Goal: Navigation & Orientation: Find specific page/section

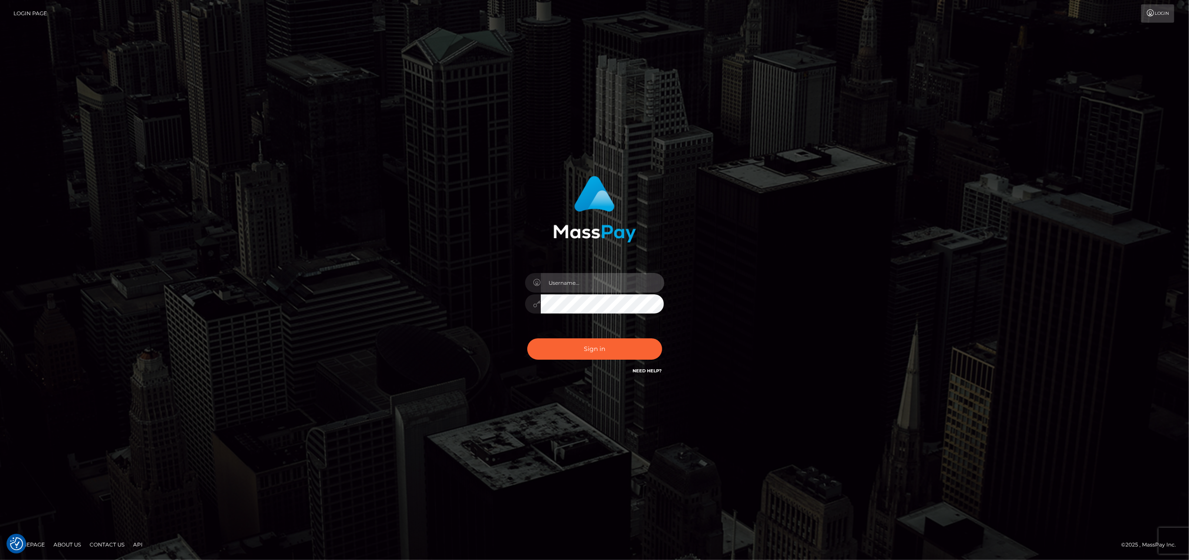
click at [595, 285] on input "text" at bounding box center [603, 283] width 124 height 20
type input "ashbil"
click at [621, 359] on button "Sign in" at bounding box center [594, 348] width 135 height 21
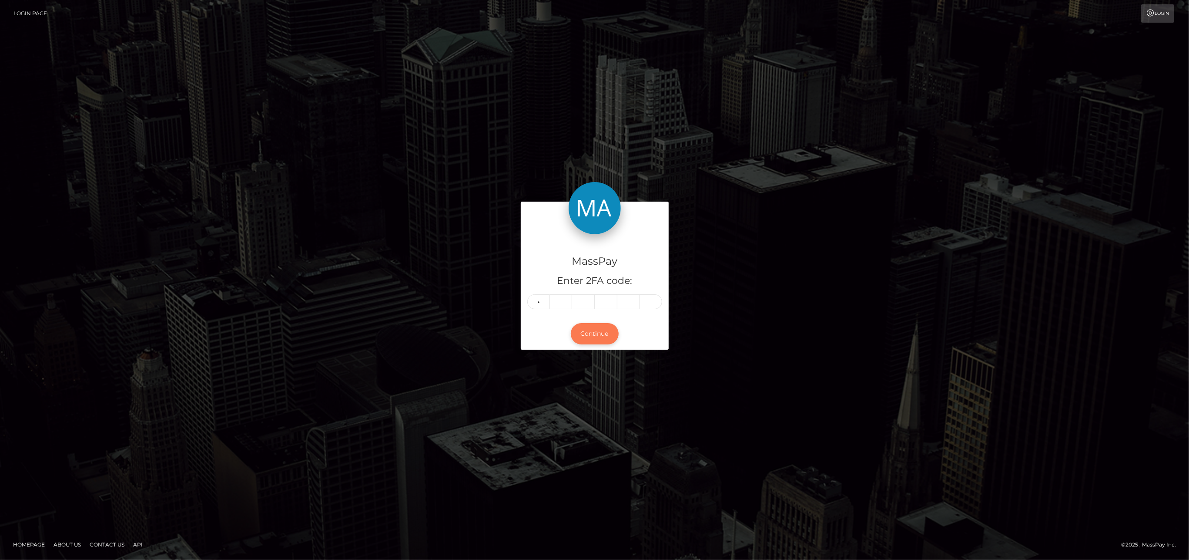
type input "0"
type input "6"
type input "7"
type input "6"
type input "4"
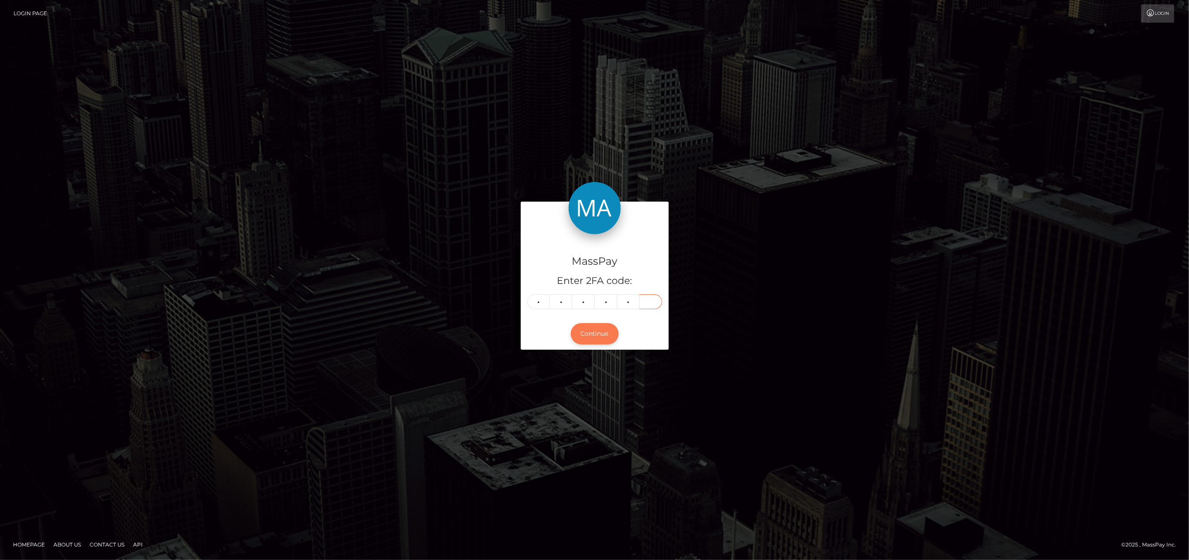
type input "7"
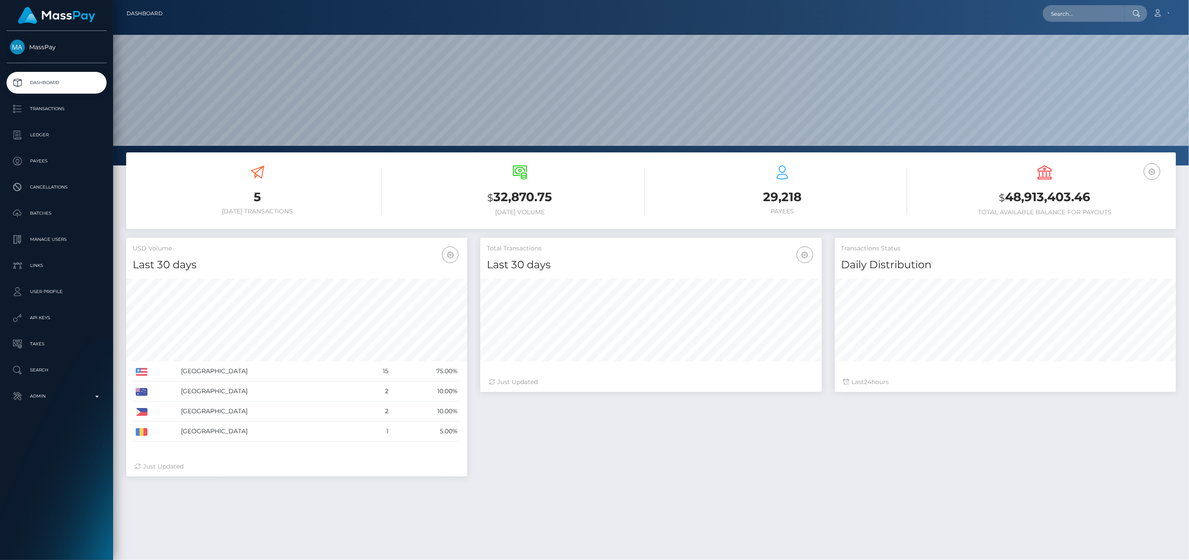
scroll to position [154, 341]
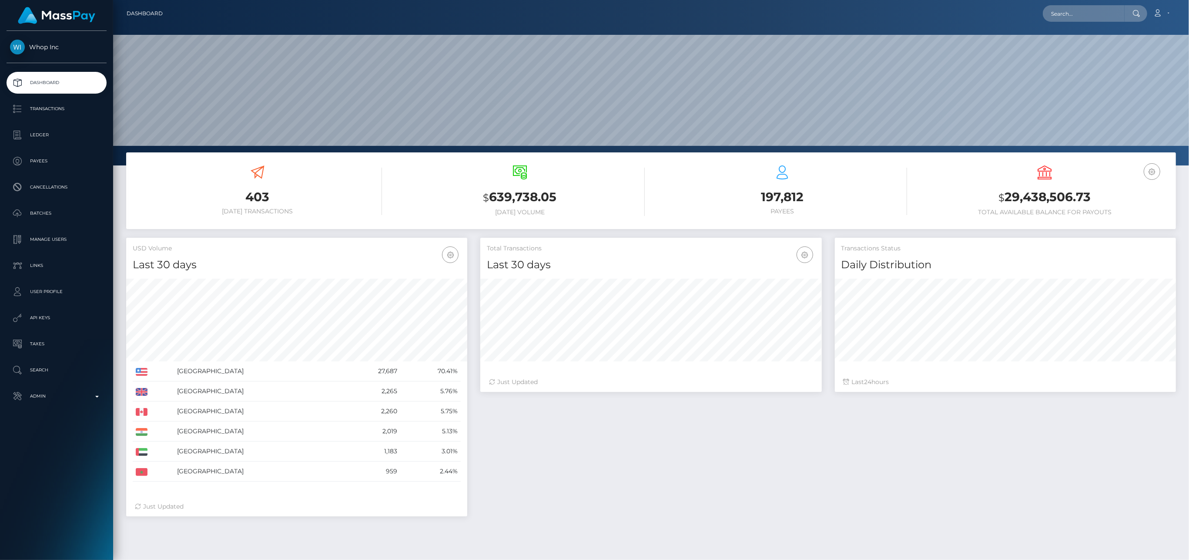
scroll to position [154, 341]
click at [66, 140] on p "Ledger" at bounding box center [56, 134] width 93 height 13
